Goal: Find specific page/section: Find specific page/section

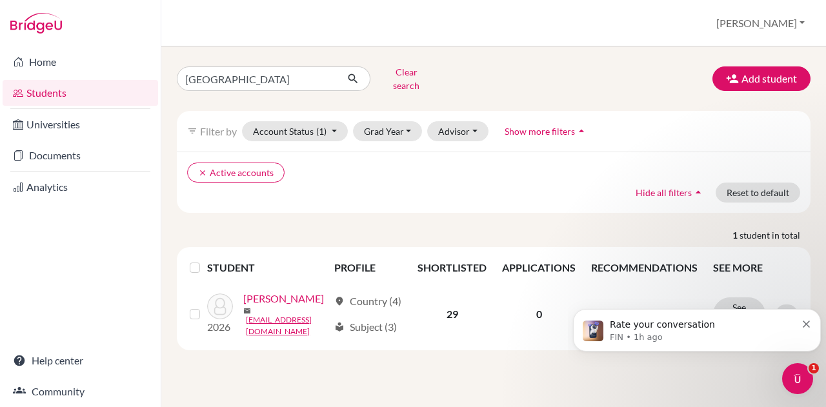
click at [809, 319] on button "Dismiss notification" at bounding box center [806, 322] width 8 height 10
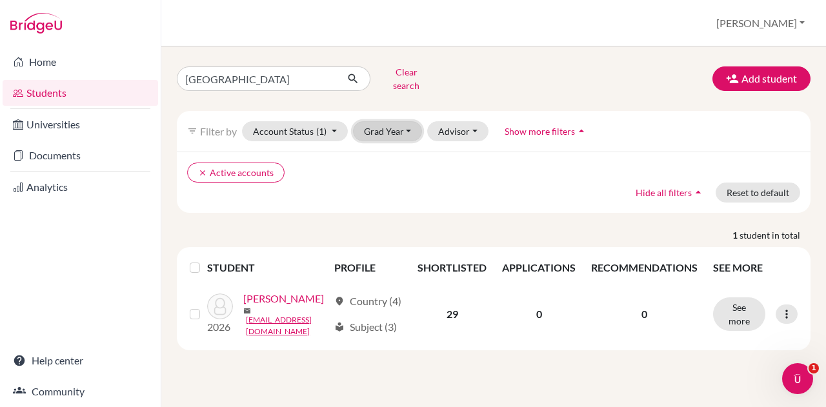
click at [377, 122] on button "Grad Year" at bounding box center [388, 131] width 70 height 20
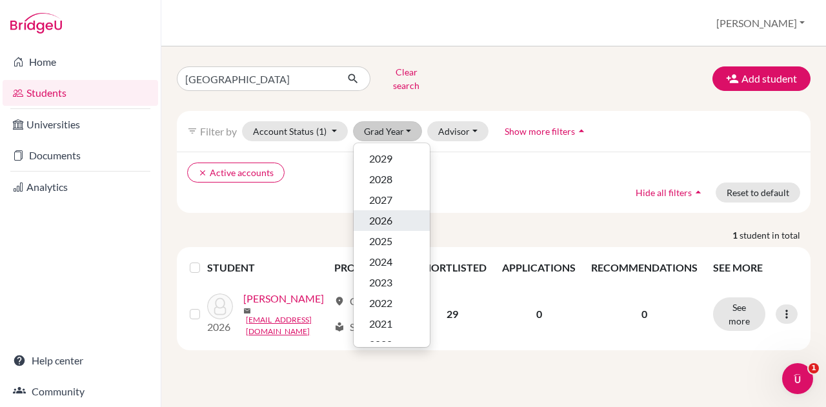
click at [377, 213] on span "2026" at bounding box center [380, 220] width 23 height 15
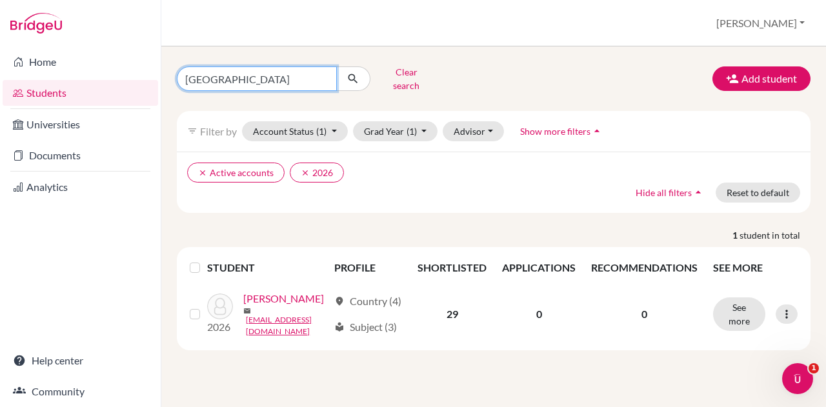
click at [251, 79] on input "[GEOGRAPHIC_DATA]" at bounding box center [257, 78] width 160 height 25
type input "a"
click at [336, 66] on button "submit" at bounding box center [353, 78] width 34 height 25
click at [352, 74] on icon "submit" at bounding box center [352, 78] width 13 height 13
click at [353, 77] on icon "submit" at bounding box center [352, 78] width 13 height 13
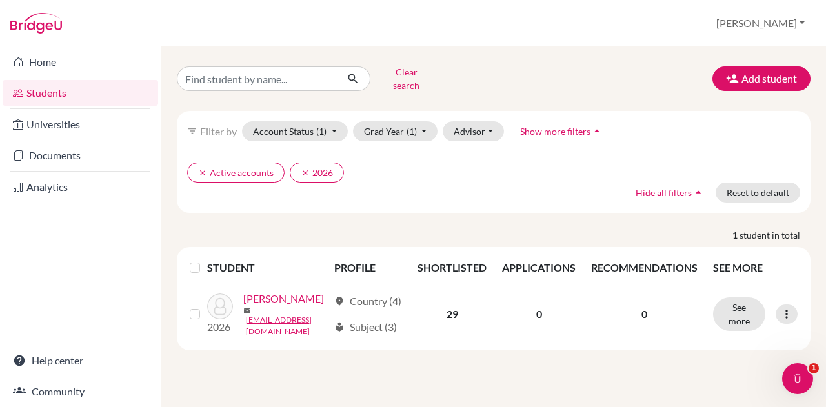
click at [62, 89] on link "Students" at bounding box center [80, 93] width 155 height 26
click at [233, 72] on input "[GEOGRAPHIC_DATA]" at bounding box center [257, 78] width 160 height 25
click at [324, 77] on input "[GEOGRAPHIC_DATA]" at bounding box center [257, 78] width 160 height 25
click at [353, 74] on icon "submit" at bounding box center [352, 78] width 13 height 13
click at [394, 72] on button "Clear search" at bounding box center [406, 79] width 72 height 34
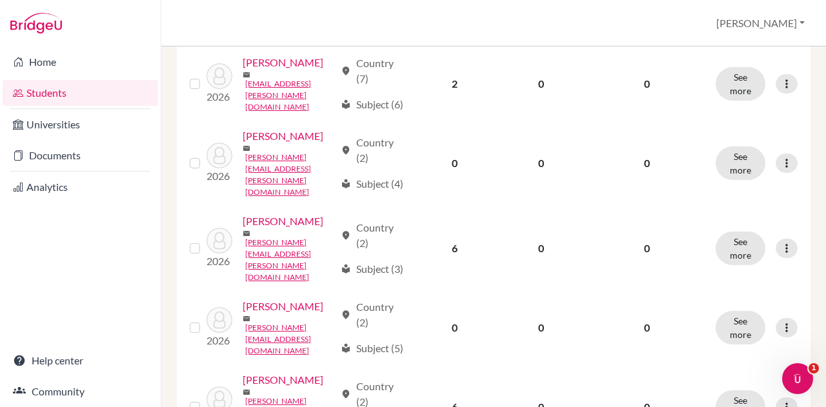
scroll to position [1488, 0]
click at [297, 143] on div "Olivier, Shantel" at bounding box center [289, 135] width 92 height 15
click at [248, 143] on link "Olivier, Shantel" at bounding box center [283, 135] width 81 height 15
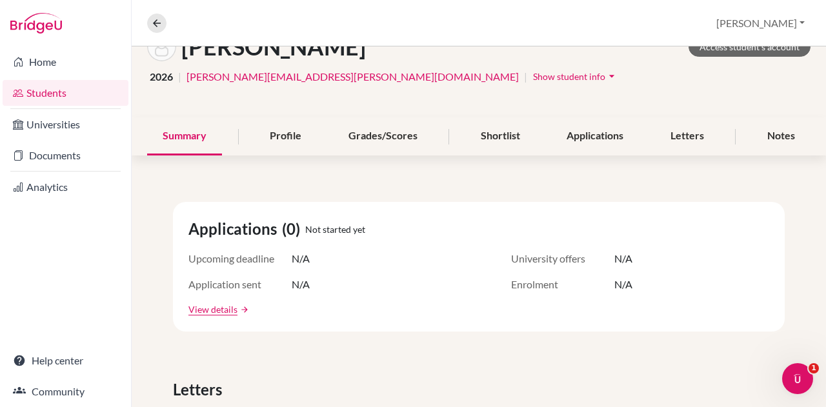
scroll to position [86, 0]
click at [481, 136] on div "Shortlist" at bounding box center [500, 136] width 70 height 38
